Goal: Task Accomplishment & Management: Use online tool/utility

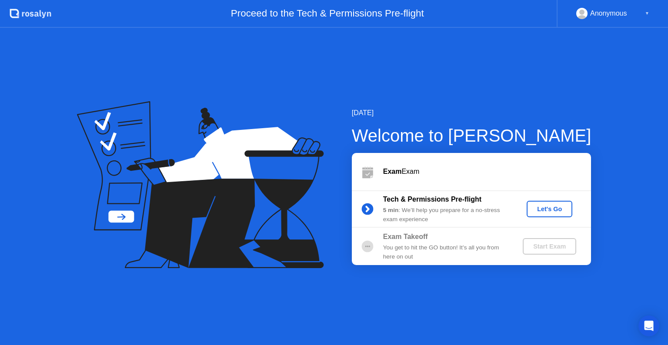
click at [538, 210] on div "Let's Go" at bounding box center [549, 209] width 39 height 7
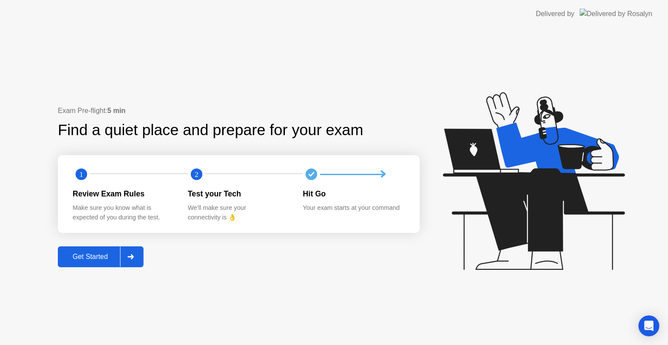
click at [95, 253] on div "Get Started" at bounding box center [90, 257] width 60 height 8
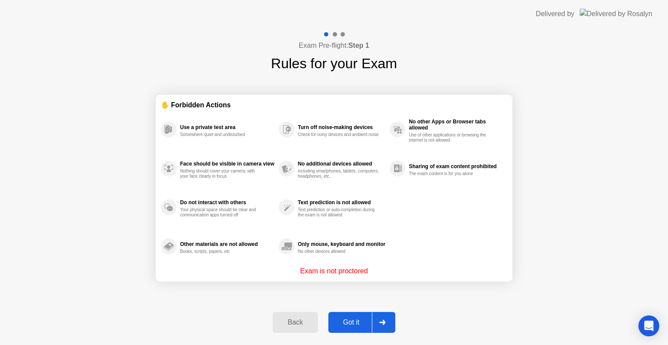
click at [362, 321] on div "Got it" at bounding box center [351, 323] width 41 height 8
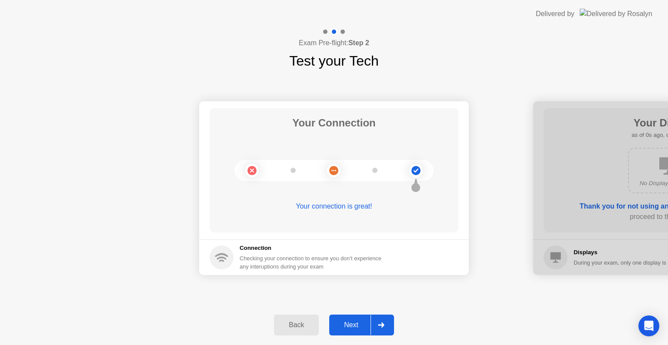
click at [356, 317] on button "Next" at bounding box center [361, 325] width 65 height 21
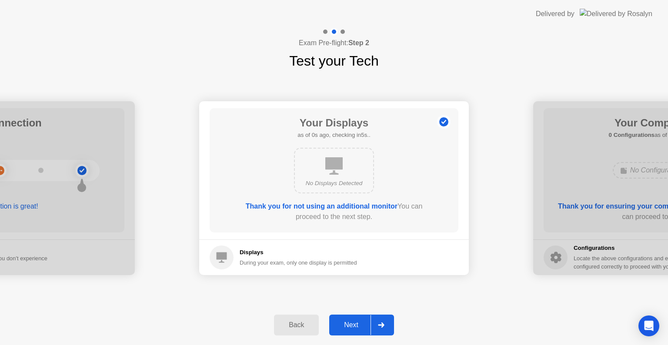
click at [356, 317] on button "Next" at bounding box center [361, 325] width 65 height 21
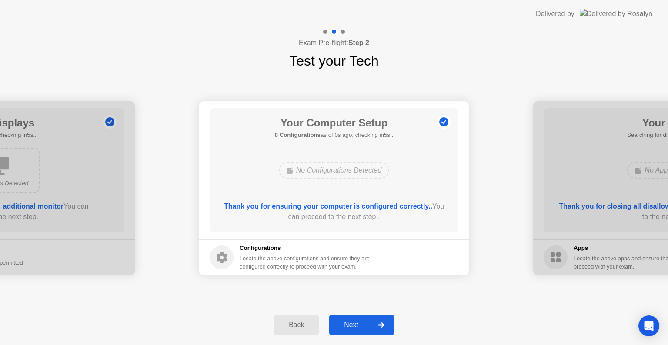
click at [356, 317] on button "Next" at bounding box center [361, 325] width 65 height 21
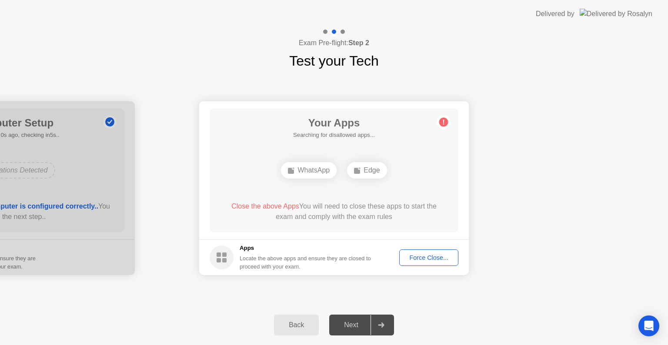
click at [439, 257] on div "Force Close..." at bounding box center [428, 257] width 53 height 7
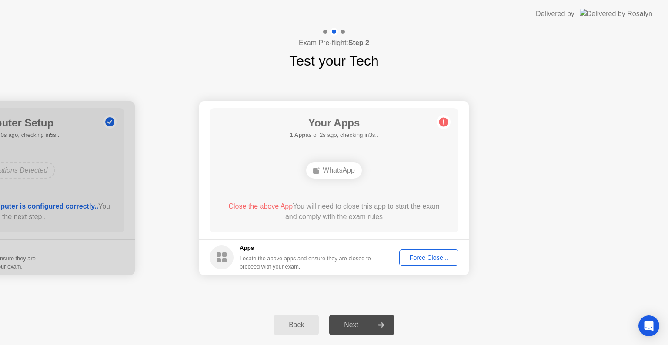
click at [421, 254] on div "Force Close..." at bounding box center [428, 257] width 53 height 7
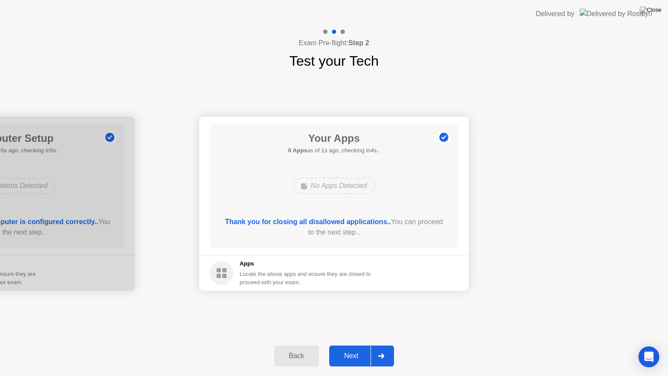
click at [358, 345] on div "Next" at bounding box center [351, 356] width 39 height 8
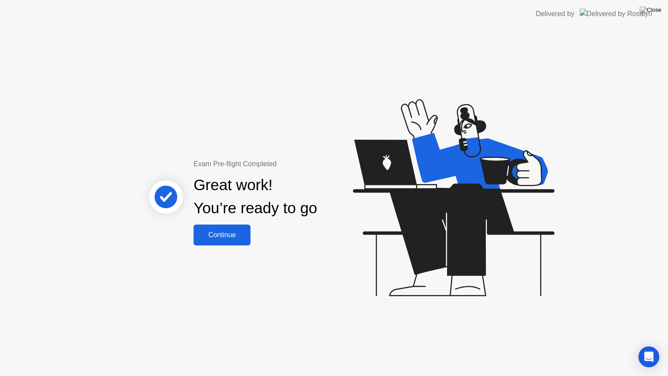
click at [223, 234] on div "Continue" at bounding box center [222, 235] width 52 height 8
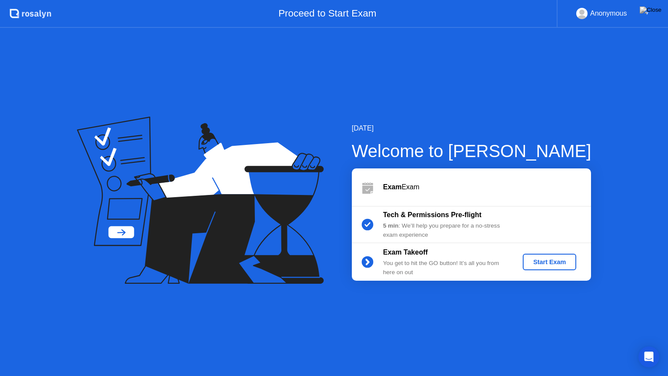
click at [542, 259] on div "Start Exam" at bounding box center [549, 261] width 47 height 7
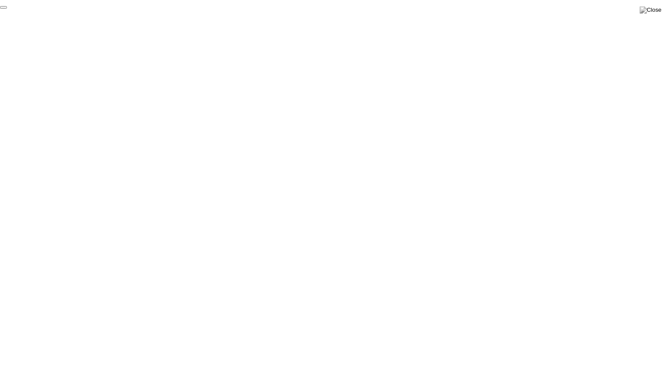
click div "End Proctoring Session"
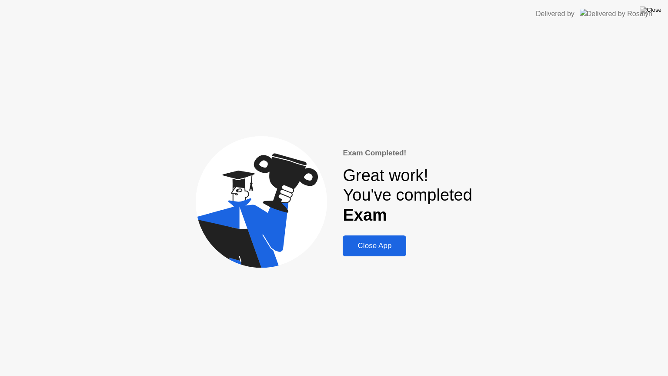
click at [369, 248] on div "Close App" at bounding box center [374, 245] width 58 height 9
